Goal: Communication & Community: Answer question/provide support

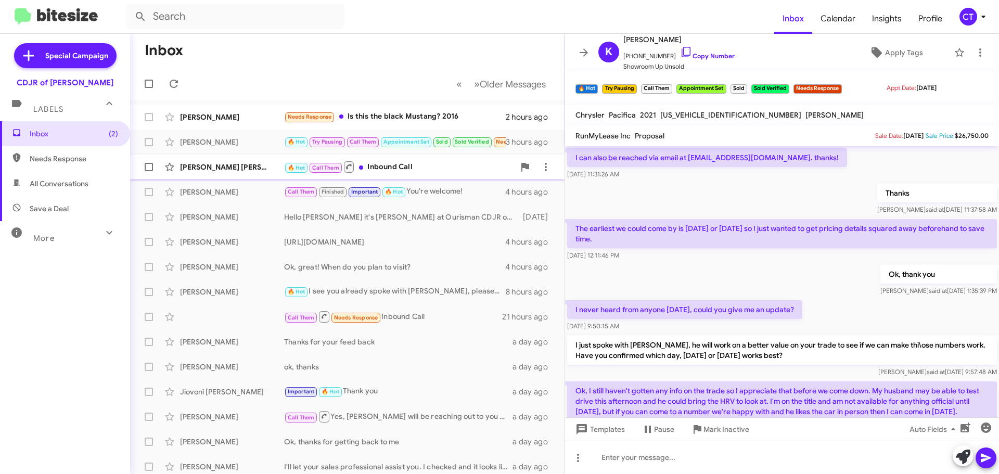
scroll to position [1394, 0]
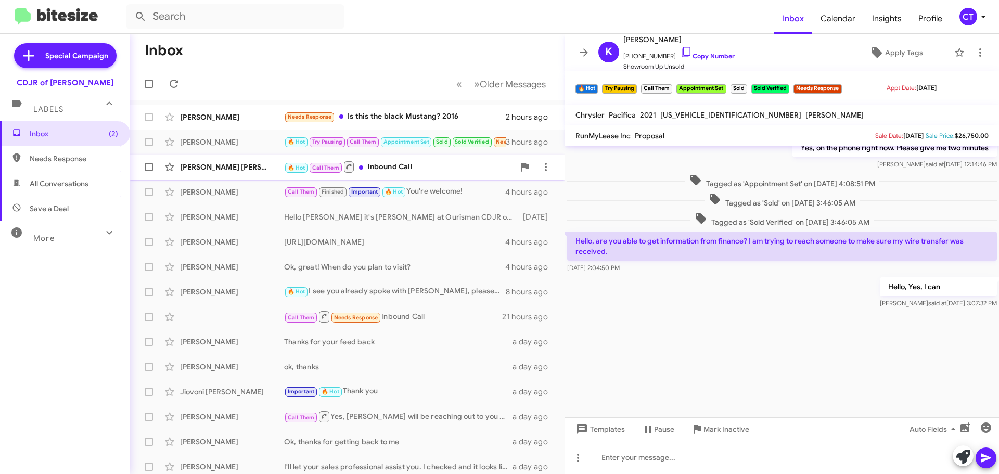
click at [416, 177] on span "[PERSON_NAME] [PERSON_NAME] 🔥 Hot Call Them Inbound Call 3 hours ago" at bounding box center [347, 167] width 434 height 25
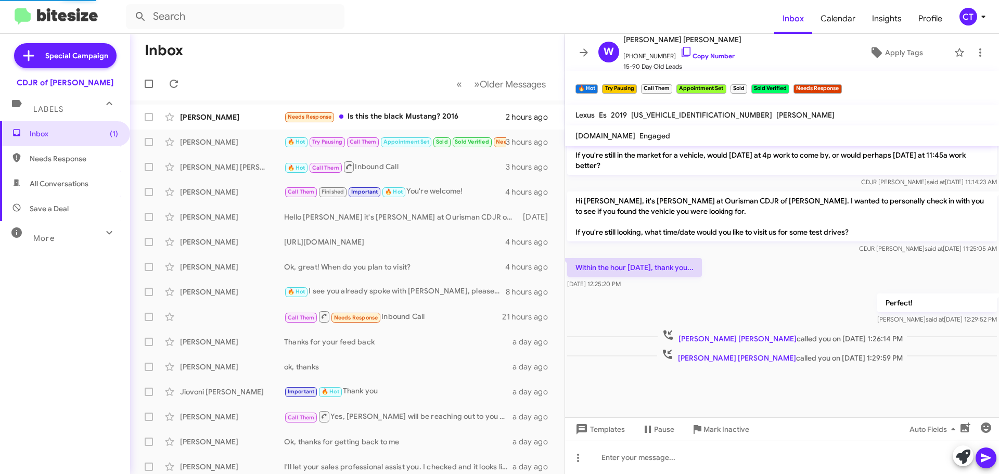
scroll to position [995, 0]
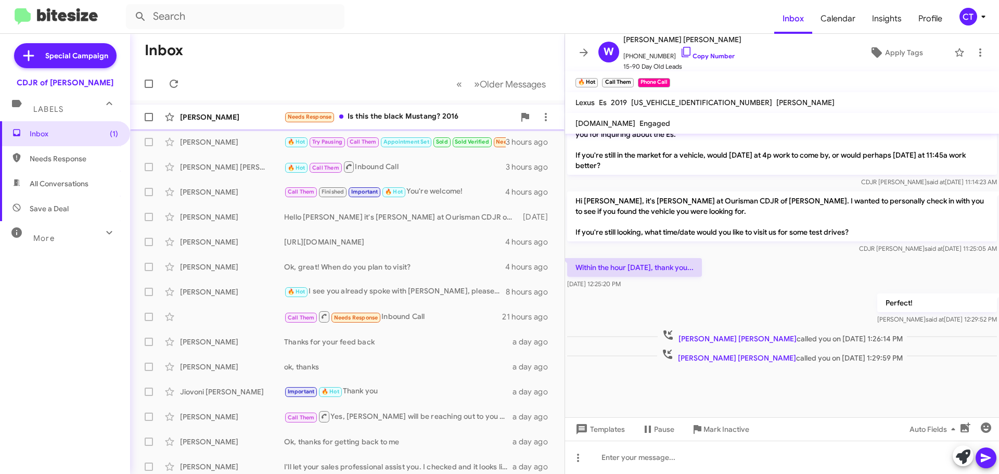
click at [401, 114] on div "Needs Response Is this the black Mustang? 2016" at bounding box center [399, 117] width 231 height 12
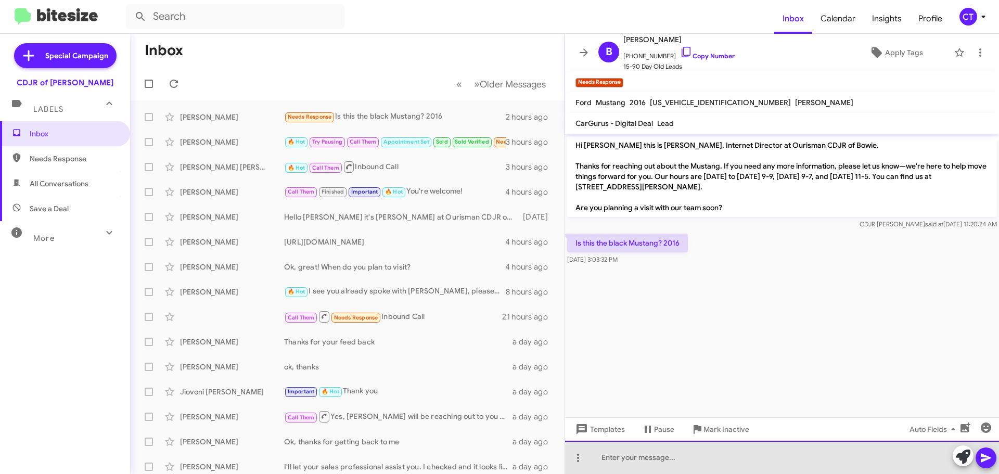
click at [693, 457] on div at bounding box center [782, 457] width 434 height 33
click at [650, 459] on div "This one is nop longer available. Are you open to options?" at bounding box center [782, 457] width 434 height 33
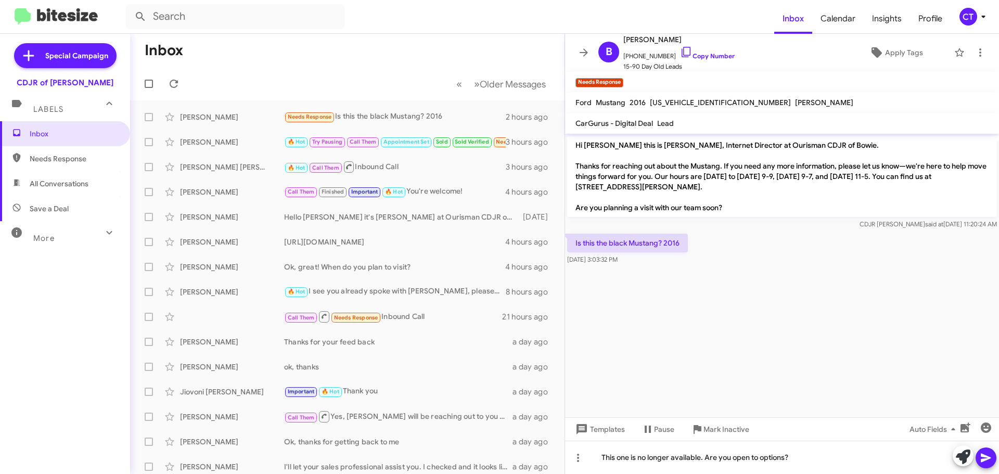
click at [992, 458] on button at bounding box center [986, 458] width 21 height 21
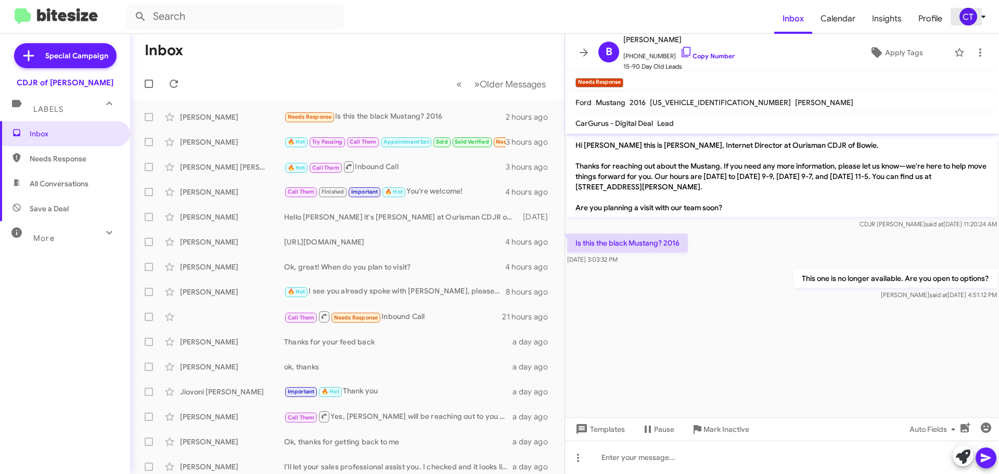
click at [988, 19] on icon at bounding box center [983, 16] width 12 height 12
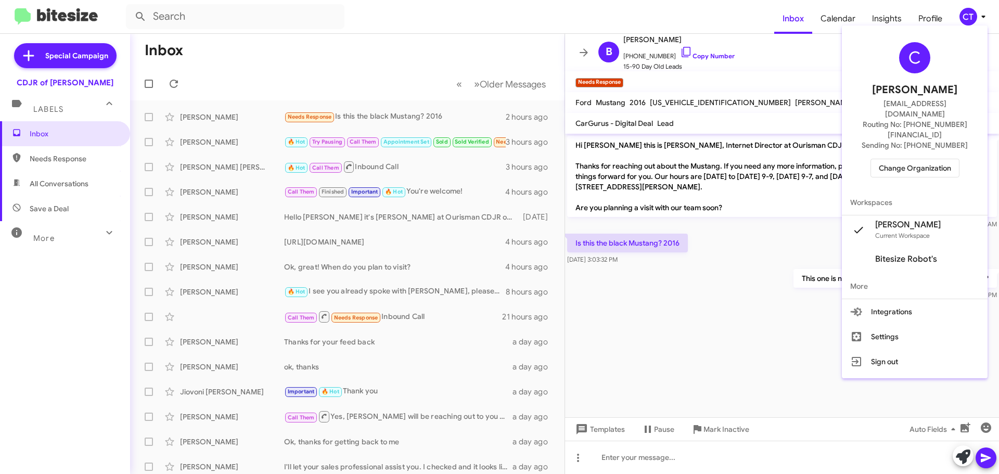
click at [916, 159] on span "Change Organization" at bounding box center [915, 168] width 72 height 18
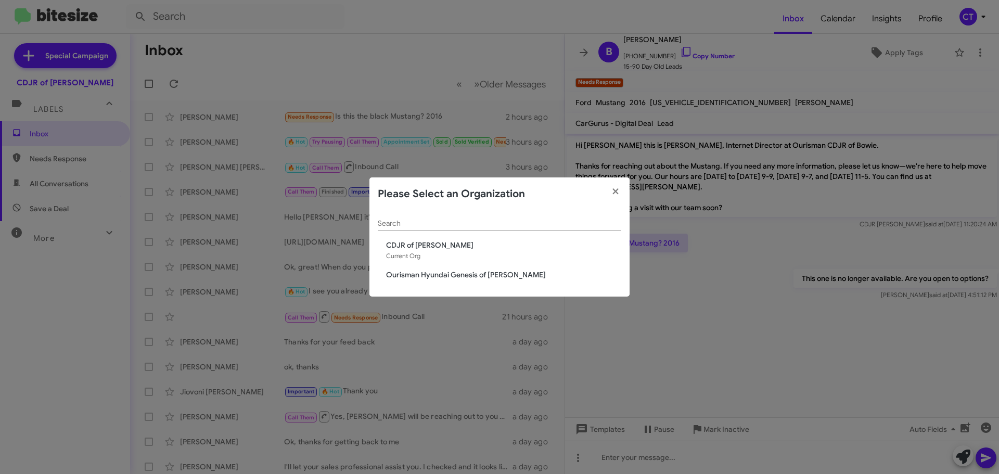
click at [442, 270] on span "Ourisman Hyundai Genesis of [PERSON_NAME]" at bounding box center [503, 275] width 235 height 10
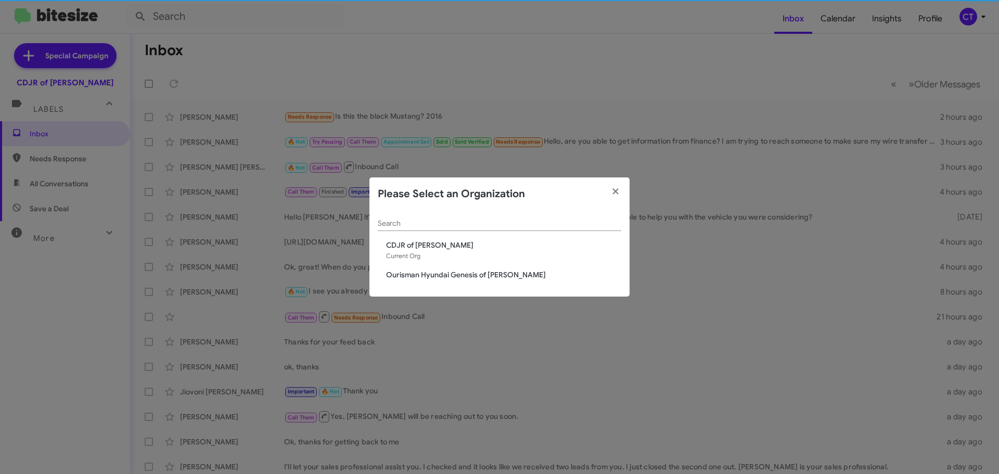
click at [442, 275] on span "Ourisman Hyundai Genesis of [PERSON_NAME]" at bounding box center [503, 275] width 235 height 10
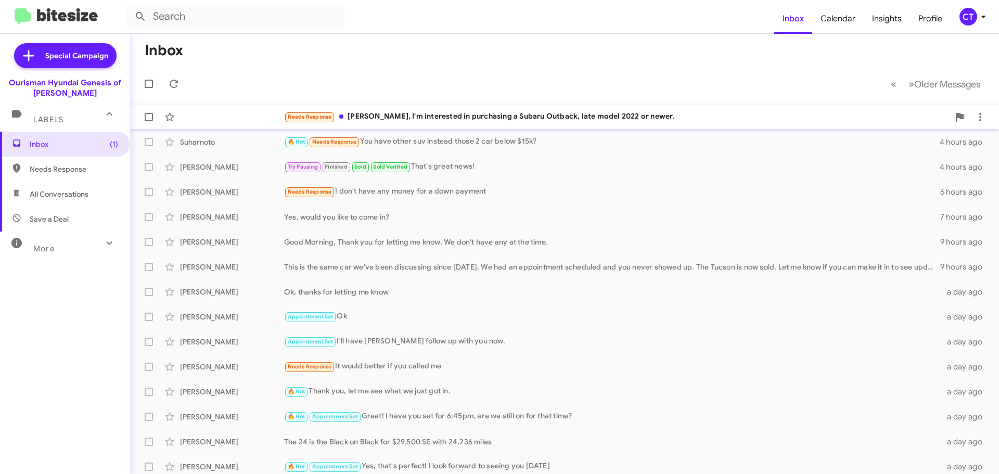
click at [423, 122] on div "Needs Response Clara, I'm interested in purchasing a Subaru Outback, late model…" at bounding box center [616, 117] width 665 height 12
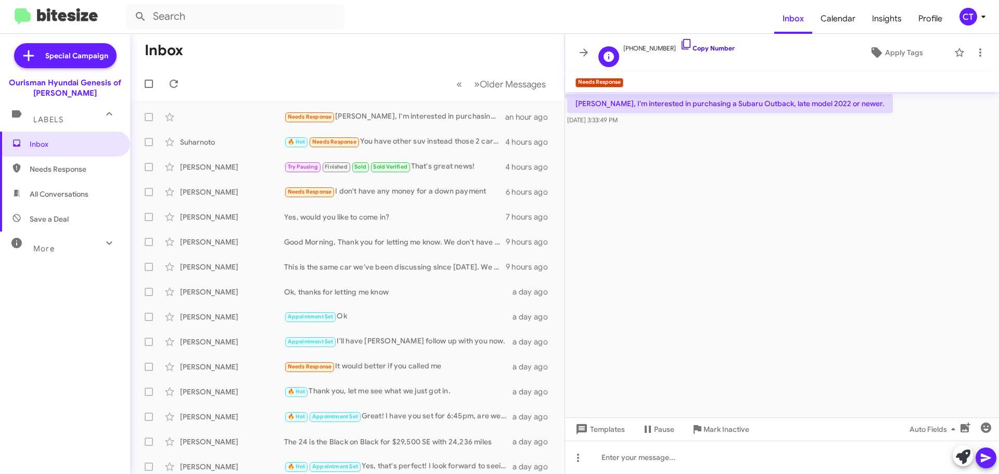
click at [680, 42] on icon at bounding box center [686, 44] width 12 height 12
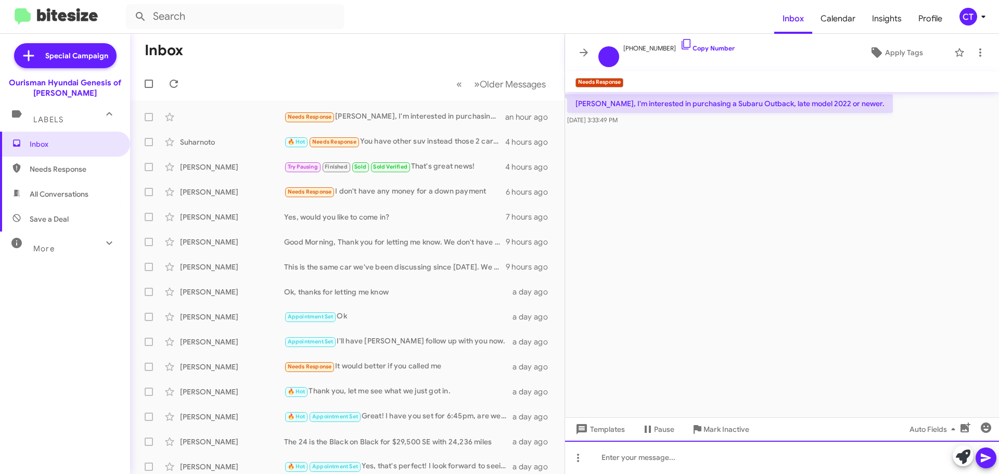
click at [638, 460] on div at bounding box center [782, 457] width 434 height 33
paste div
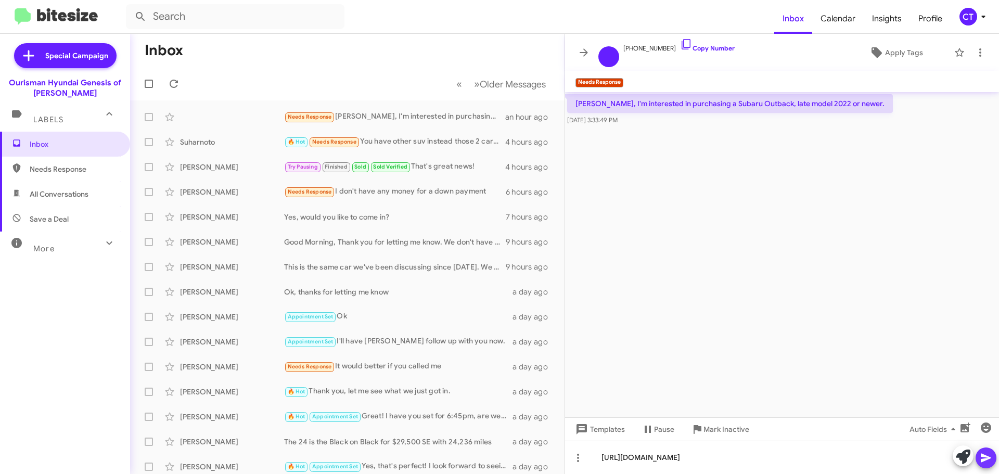
click at [983, 465] on span at bounding box center [986, 458] width 12 height 21
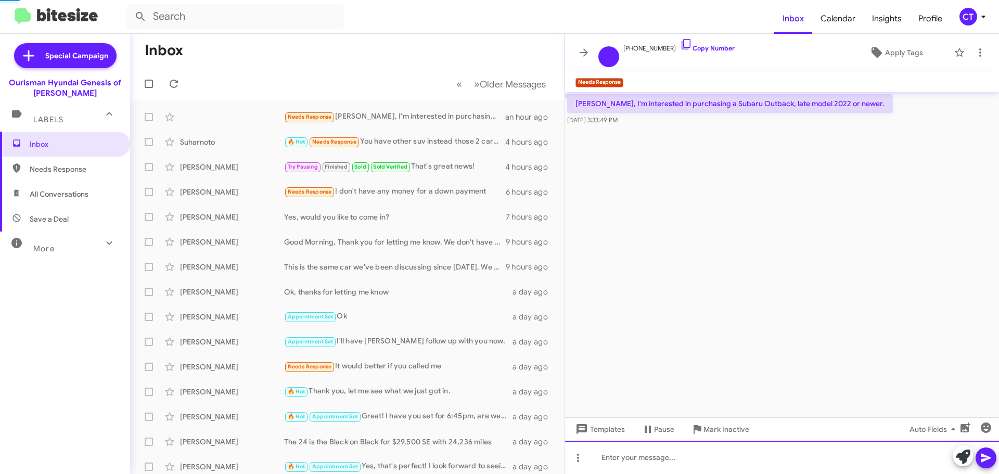
click at [751, 462] on div at bounding box center [782, 457] width 434 height 33
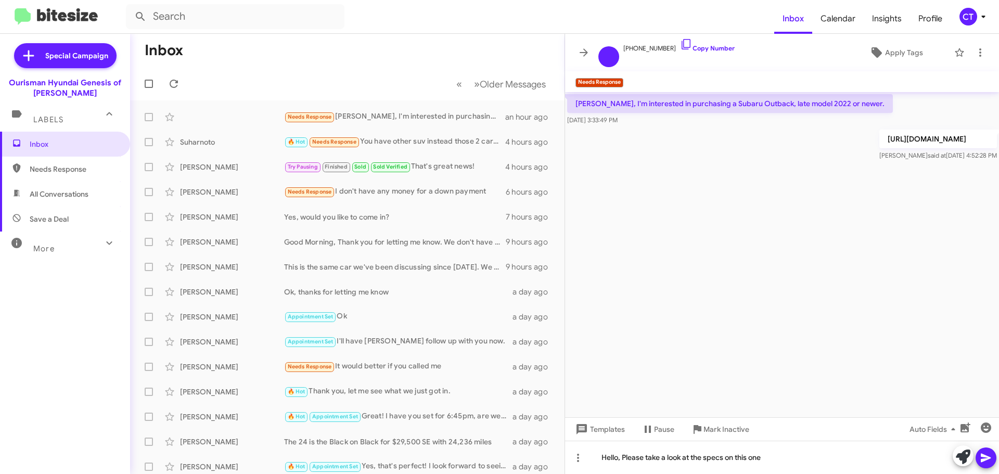
drag, startPoint x: 988, startPoint y: 461, endPoint x: 960, endPoint y: 459, distance: 28.2
click at [989, 459] on icon at bounding box center [986, 458] width 12 height 12
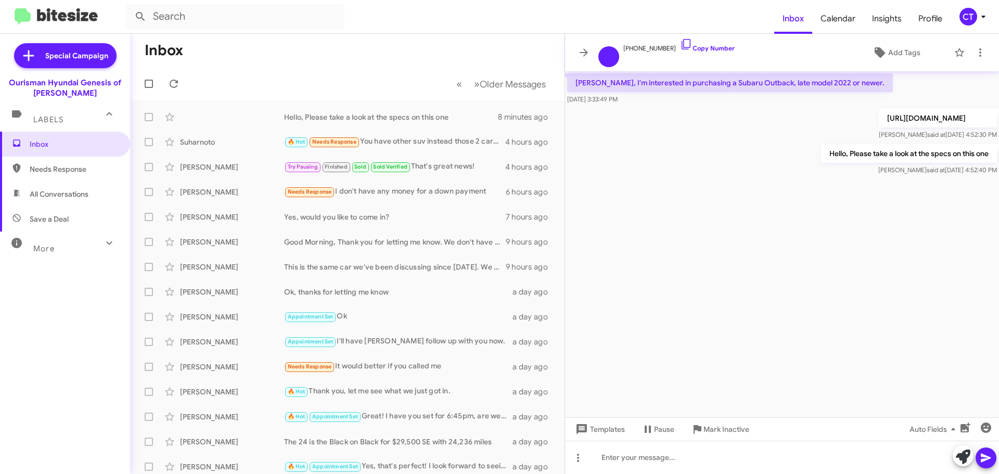
click at [977, 14] on icon at bounding box center [983, 16] width 12 height 12
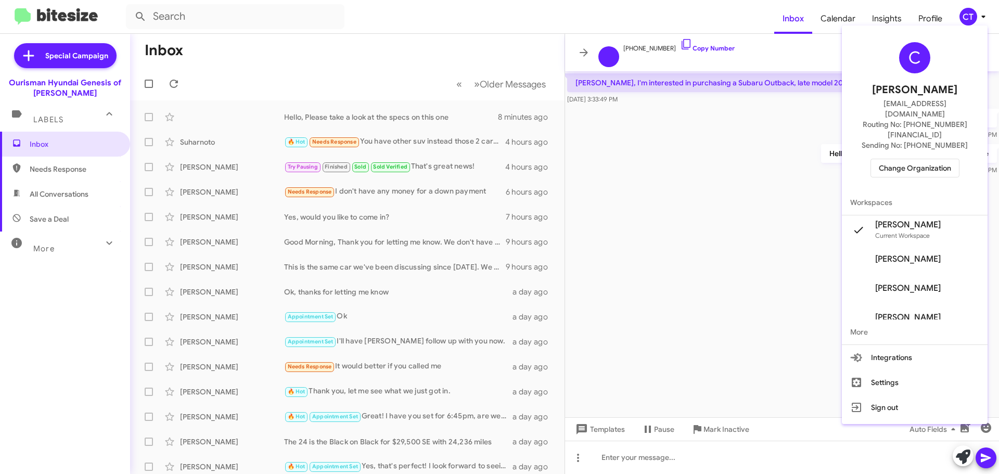
click at [908, 159] on span "Change Organization" at bounding box center [915, 168] width 72 height 18
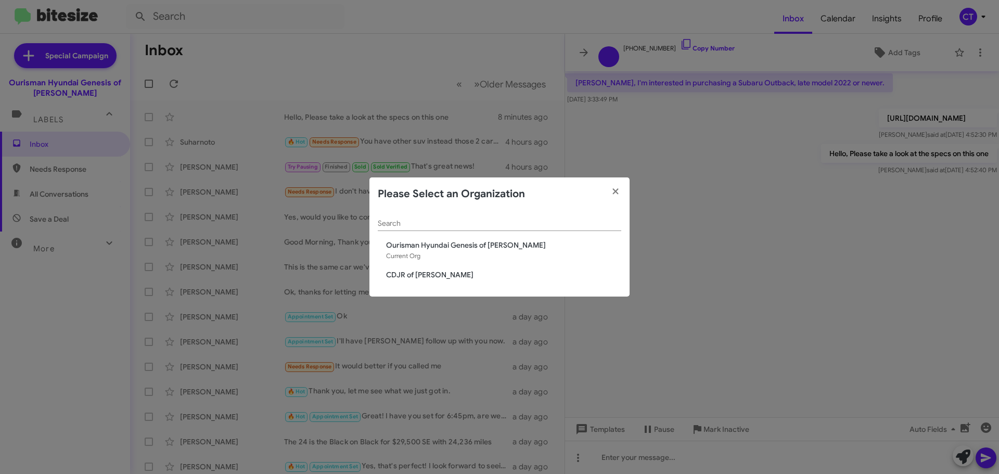
click at [422, 273] on span "CDJR of [PERSON_NAME]" at bounding box center [503, 275] width 235 height 10
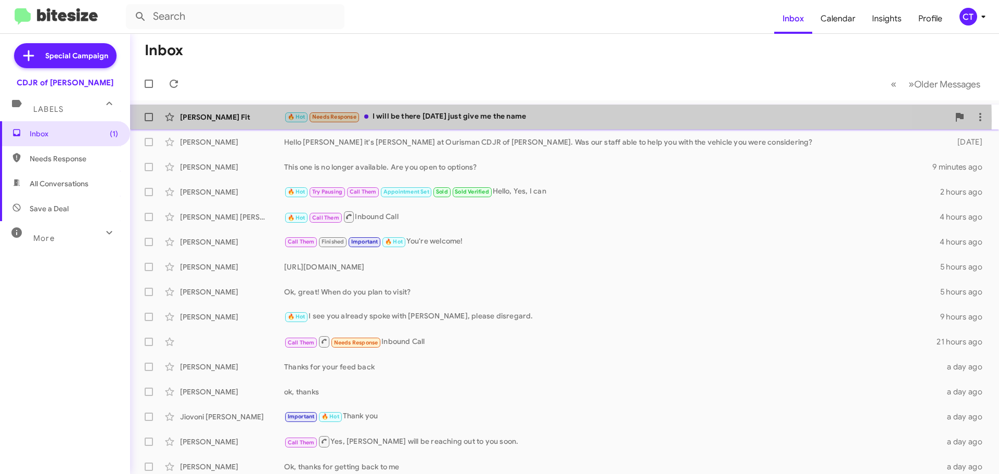
click at [489, 121] on div "🔥 Hot Needs Response I will be there tomorrow just give me the name" at bounding box center [616, 117] width 665 height 12
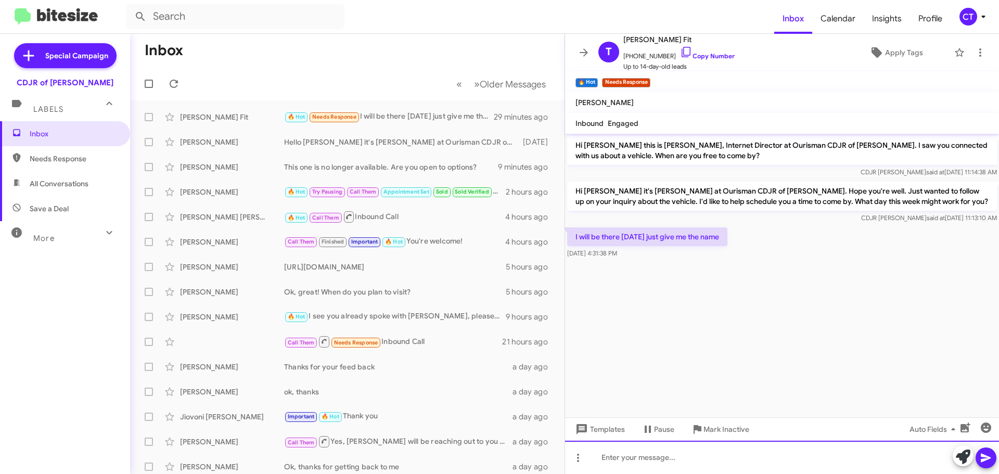
click at [644, 465] on div at bounding box center [782, 457] width 434 height 33
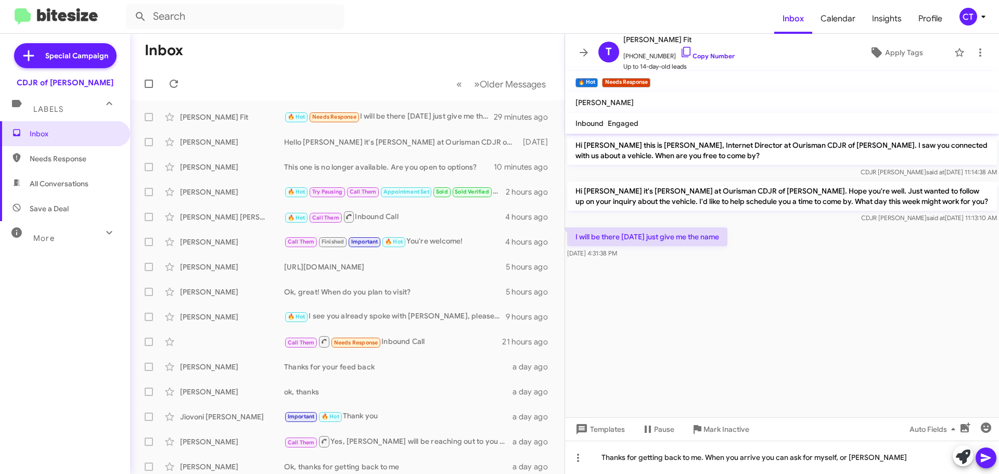
click at [993, 452] on button at bounding box center [986, 458] width 21 height 21
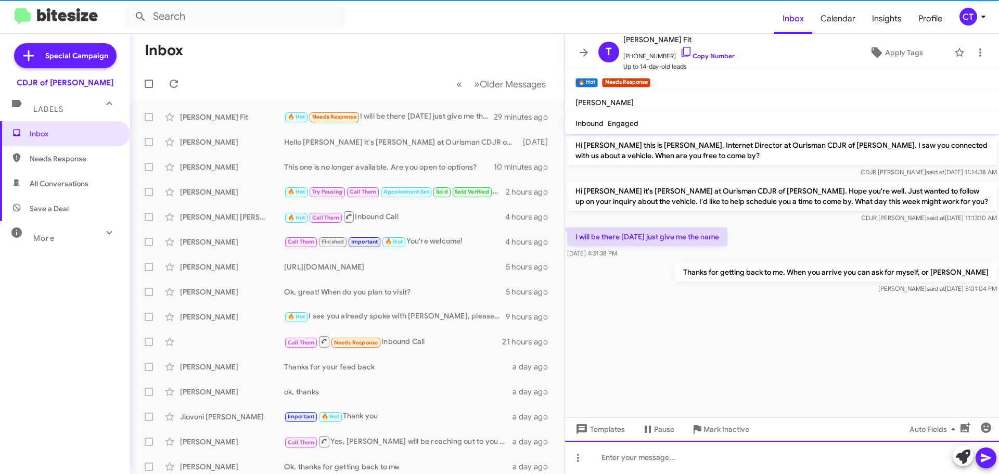
click at [658, 457] on div at bounding box center [782, 457] width 434 height 33
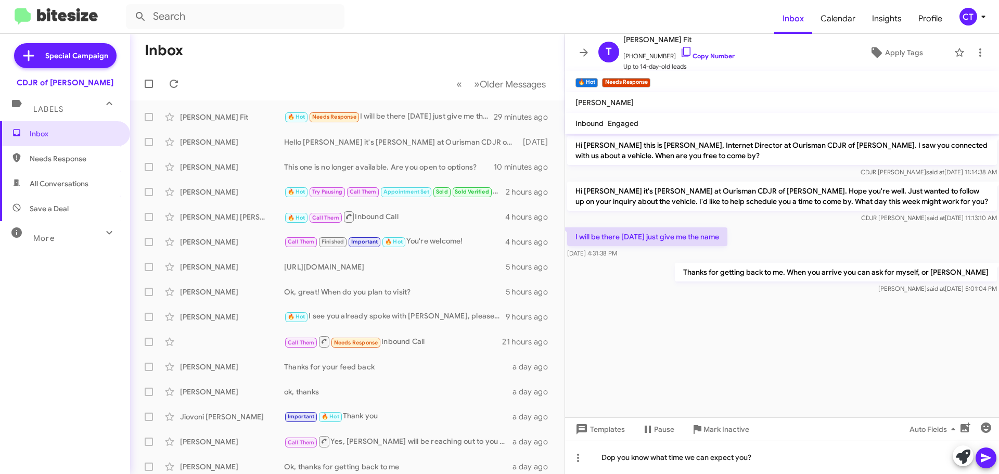
click at [994, 453] on button at bounding box center [986, 458] width 21 height 21
drag, startPoint x: 576, startPoint y: 190, endPoint x: 994, endPoint y: 326, distance: 440.5
click at [994, 326] on div "Hi Tricia this is Ciara Taylor, Internet Director at Ourisman CDJR of Bowie. I …" at bounding box center [782, 233] width 434 height 198
copy div "Hi Tricia it's Ciara Taylor at Ourisman CDJR of Bowie. Hope you're well. Just w…"
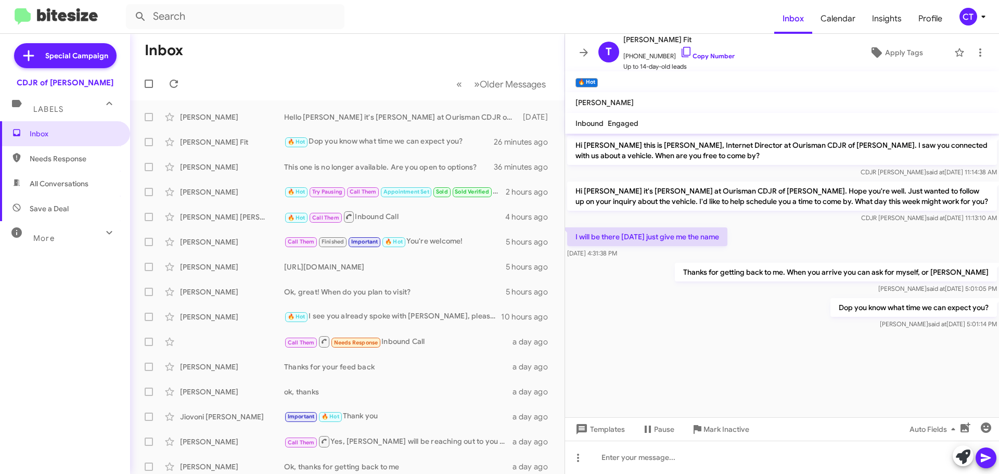
click at [986, 17] on icon at bounding box center [983, 16] width 12 height 12
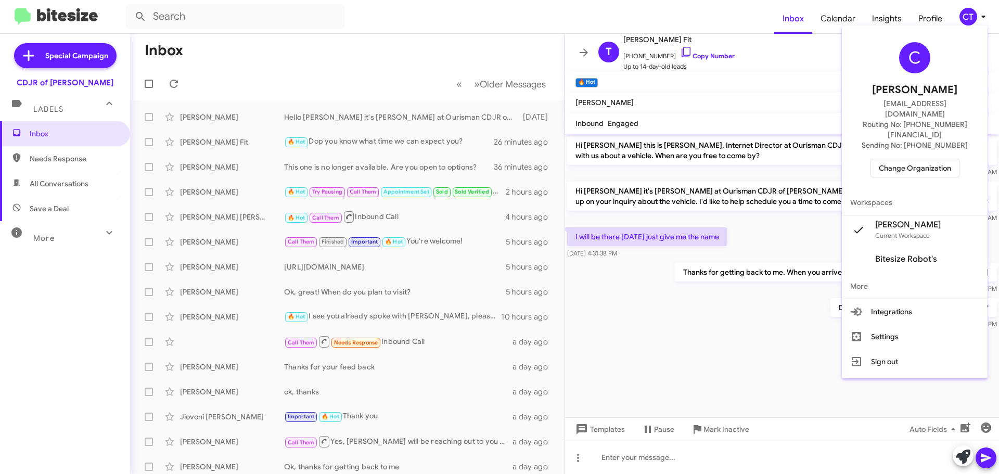
click at [908, 159] on span "Change Organization" at bounding box center [915, 168] width 72 height 18
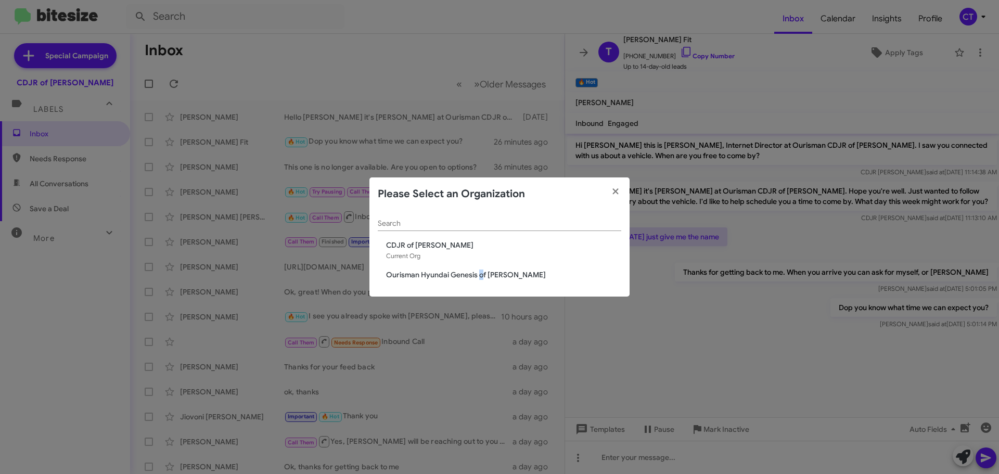
click at [481, 275] on span "Ourisman Hyundai Genesis of [PERSON_NAME]" at bounding box center [503, 275] width 235 height 10
